Goal: Information Seeking & Learning: Learn about a topic

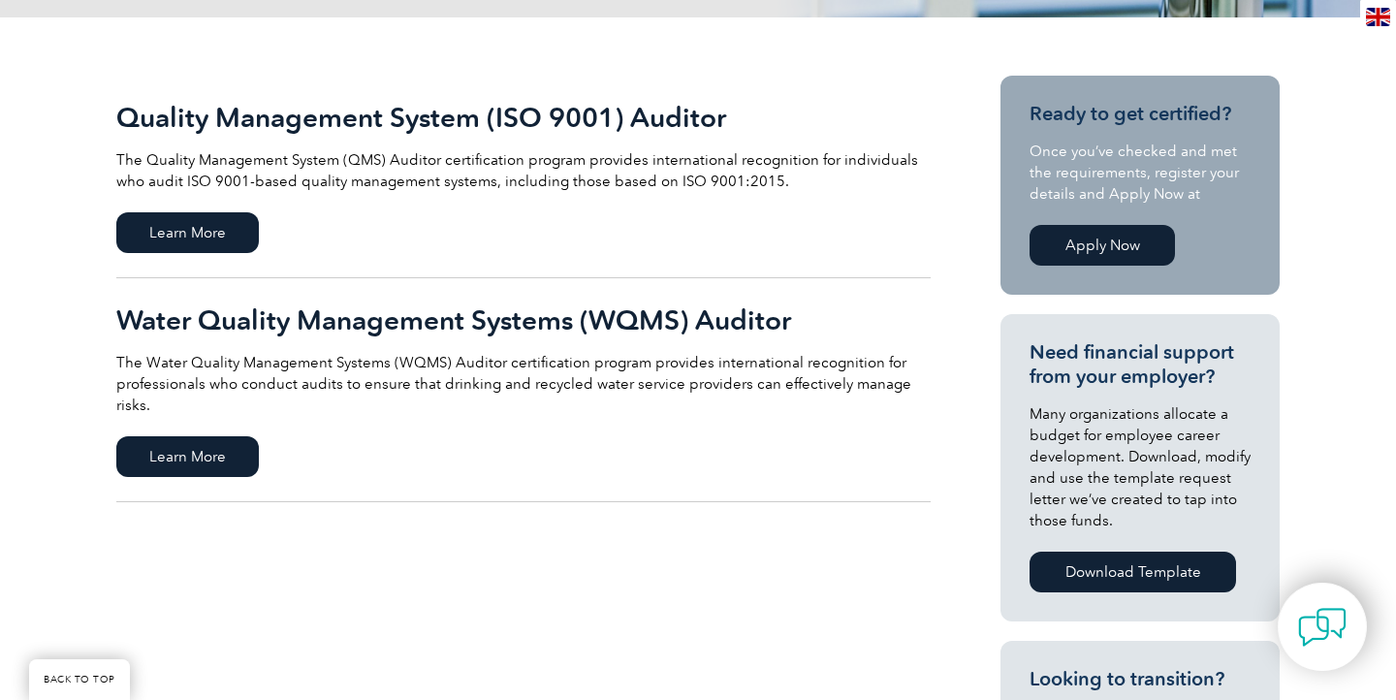
scroll to position [416, 0]
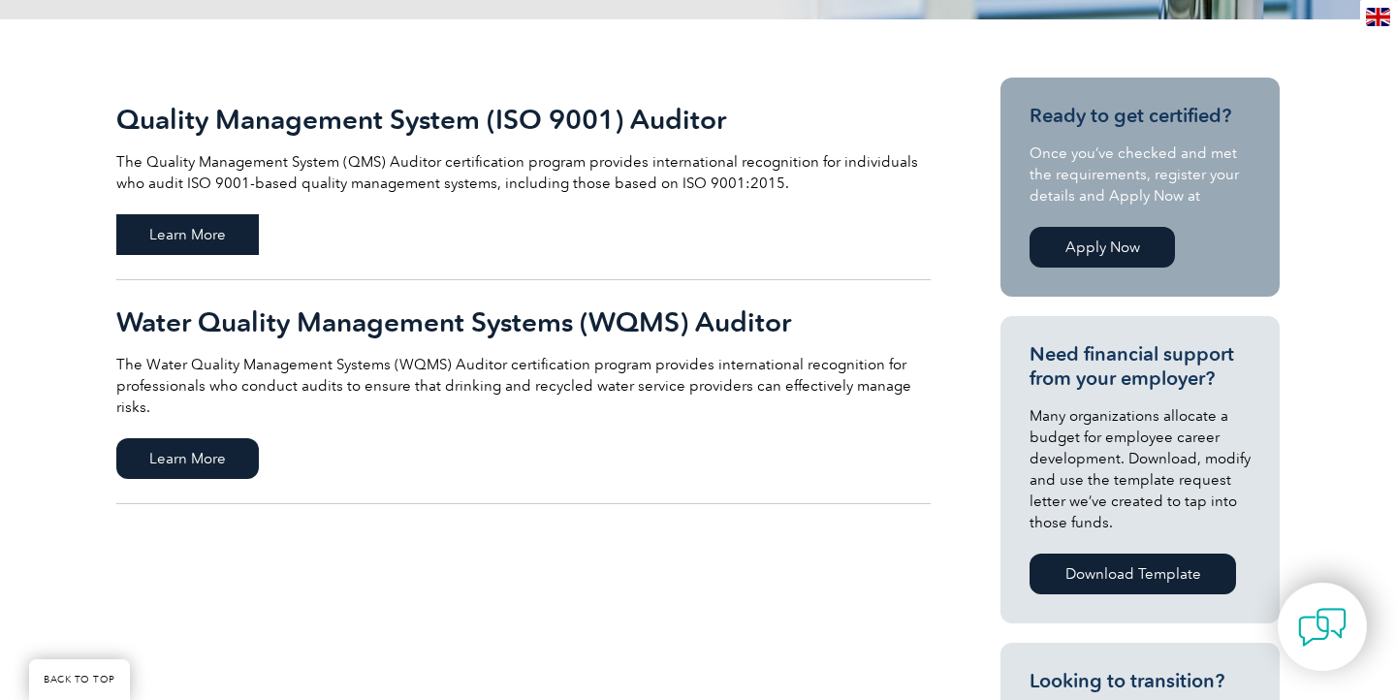
click at [192, 234] on span "Learn More" at bounding box center [187, 234] width 143 height 41
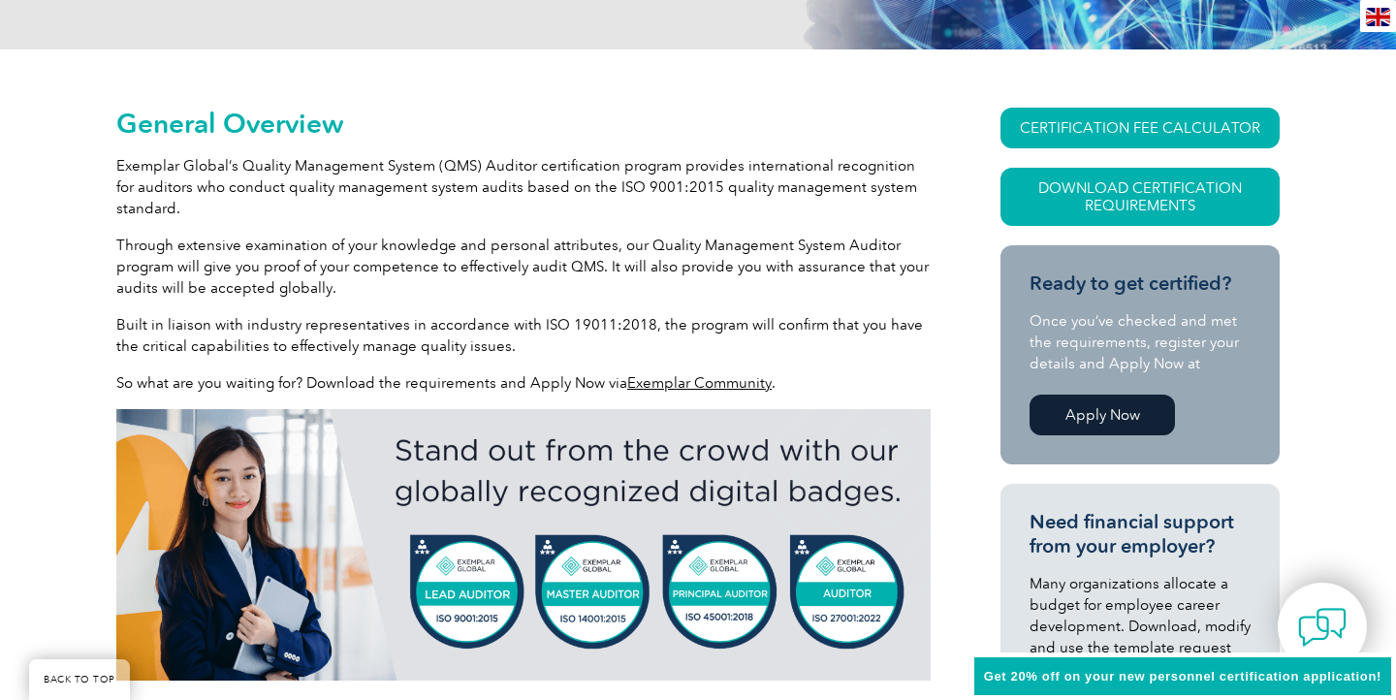
scroll to position [388, 0]
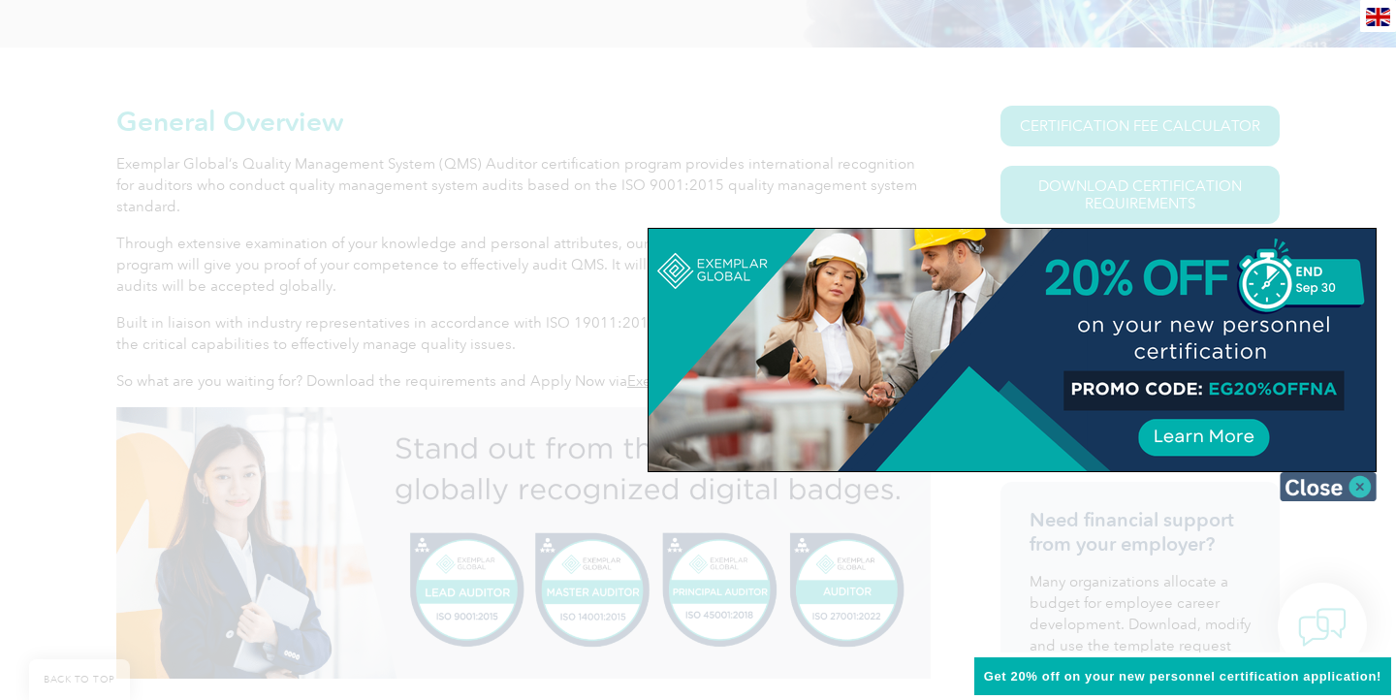
click at [1356, 489] on img at bounding box center [1328, 486] width 97 height 29
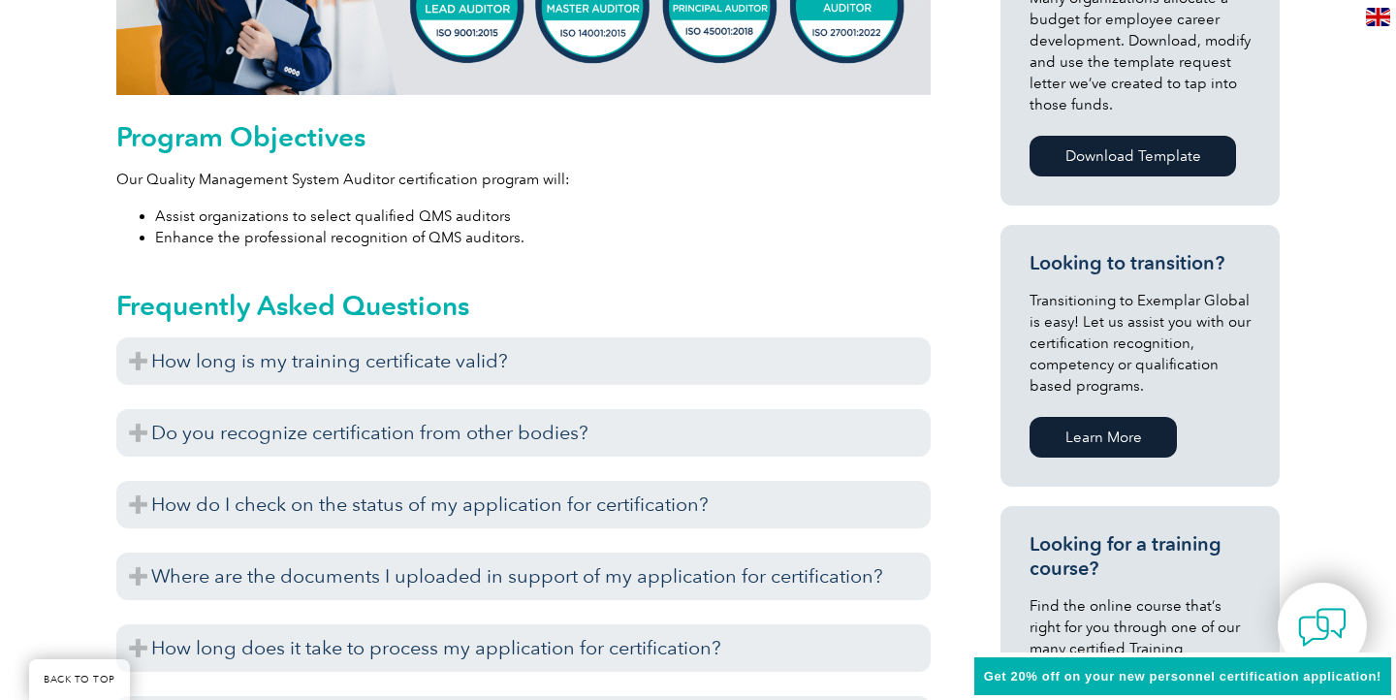
scroll to position [974, 0]
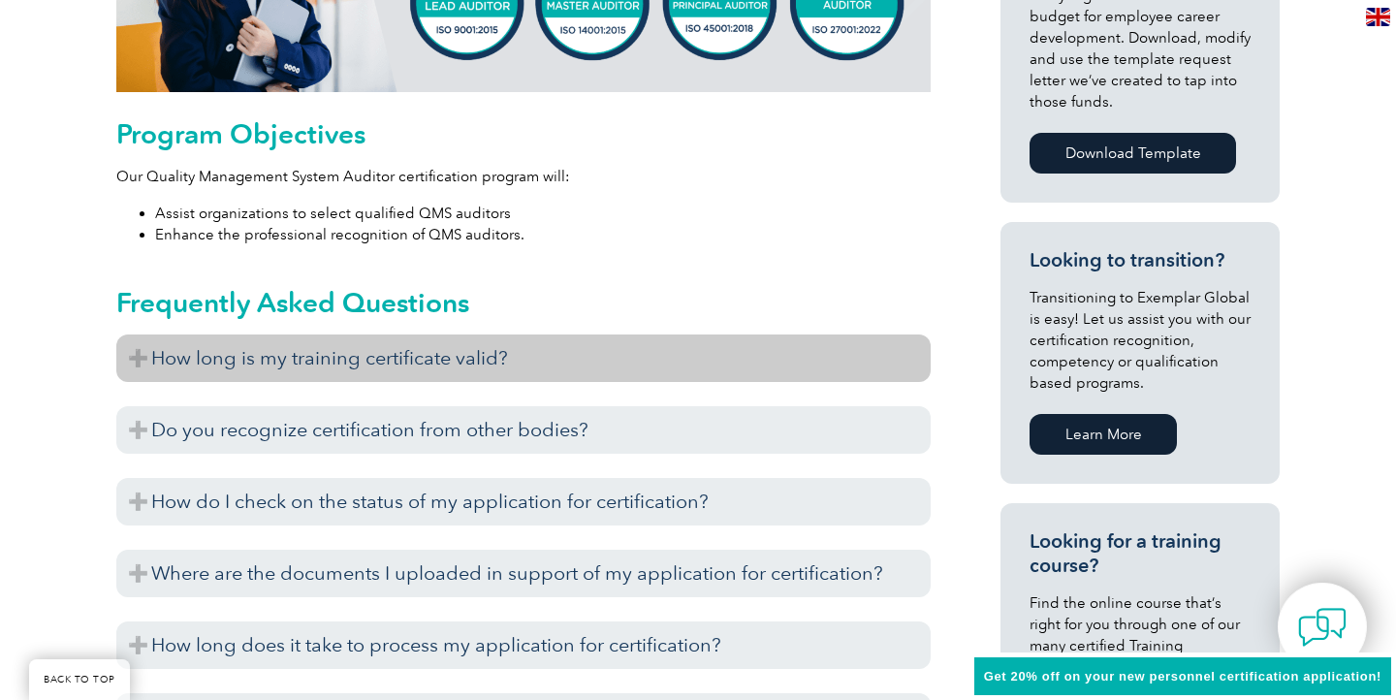
click at [716, 366] on h3 "How long is my training certificate valid?" at bounding box center [523, 358] width 814 height 48
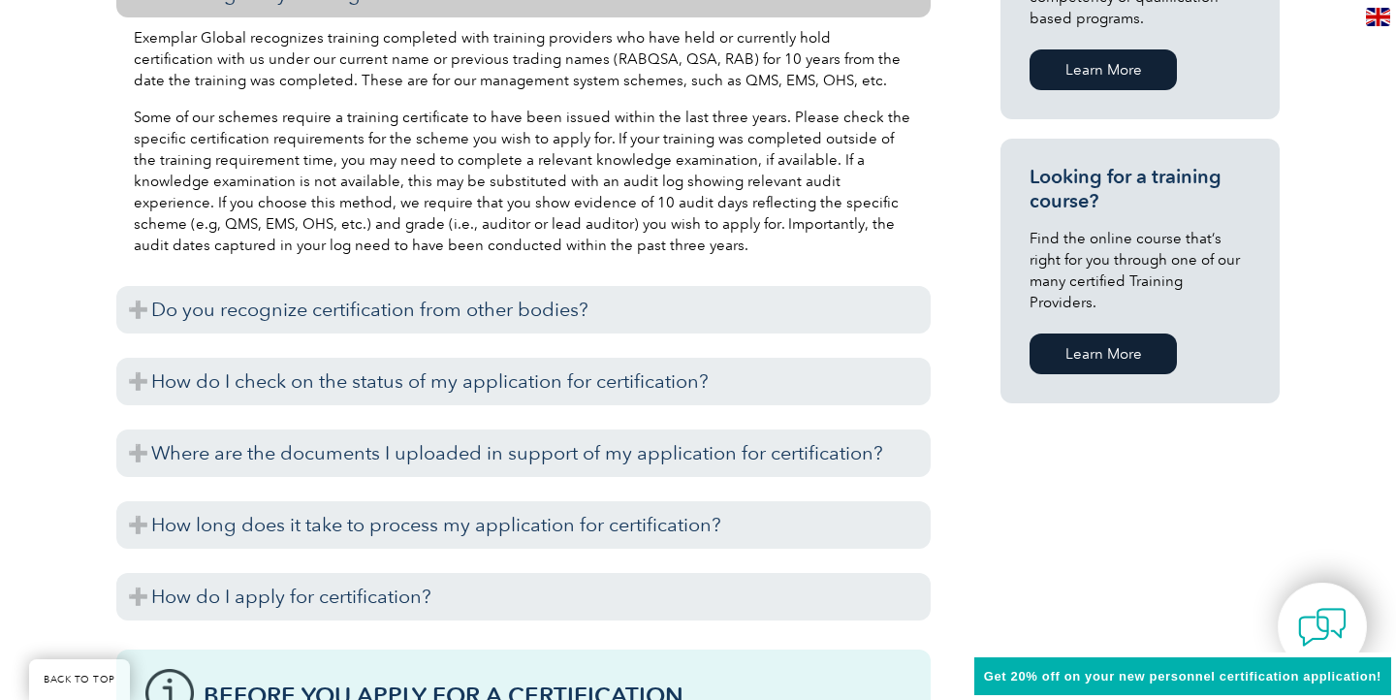
scroll to position [1347, 0]
